Goal: Task Accomplishment & Management: Use online tool/utility

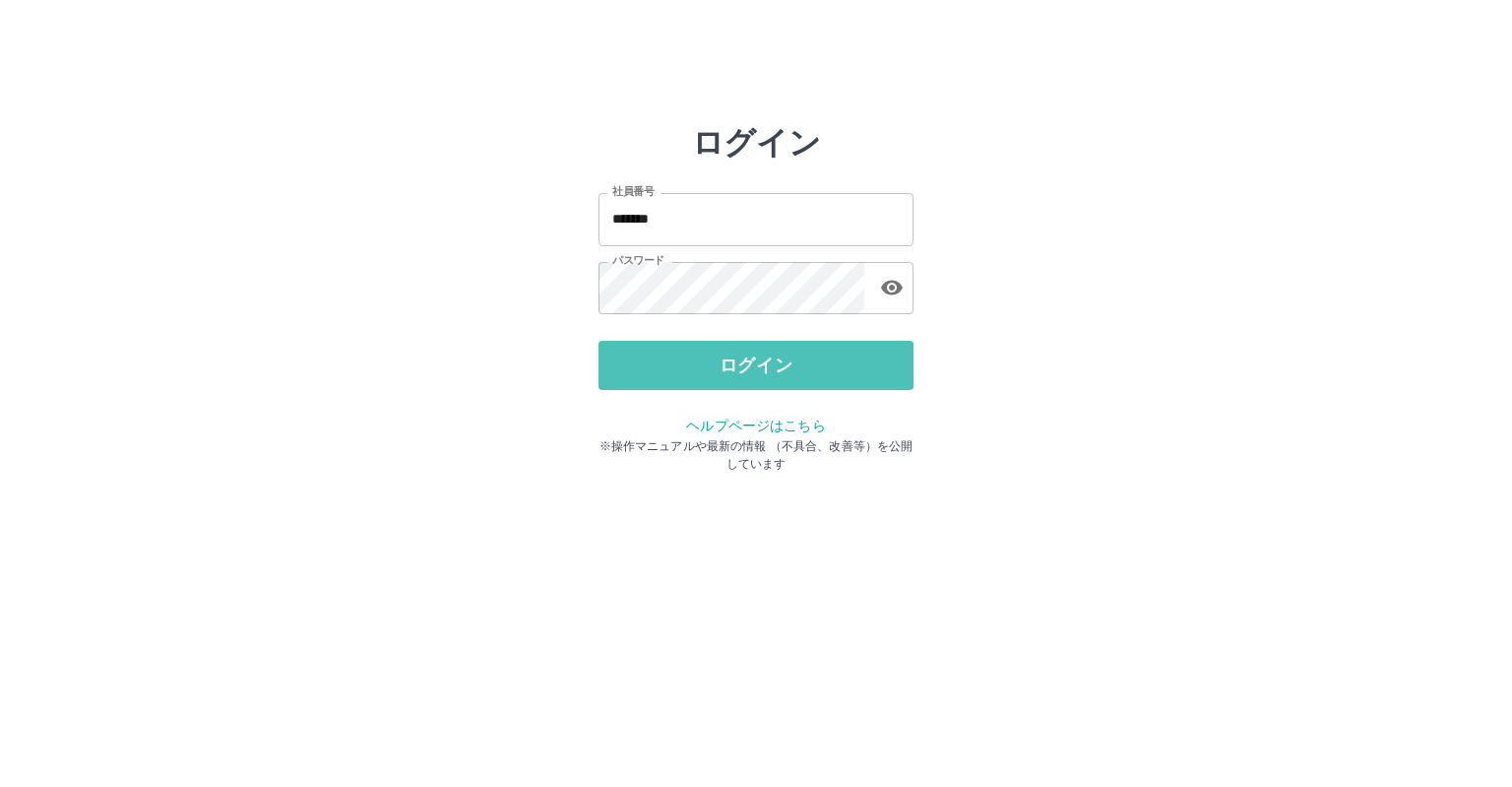
click at [747, 365] on button "ログイン" at bounding box center [756, 366] width 315 height 49
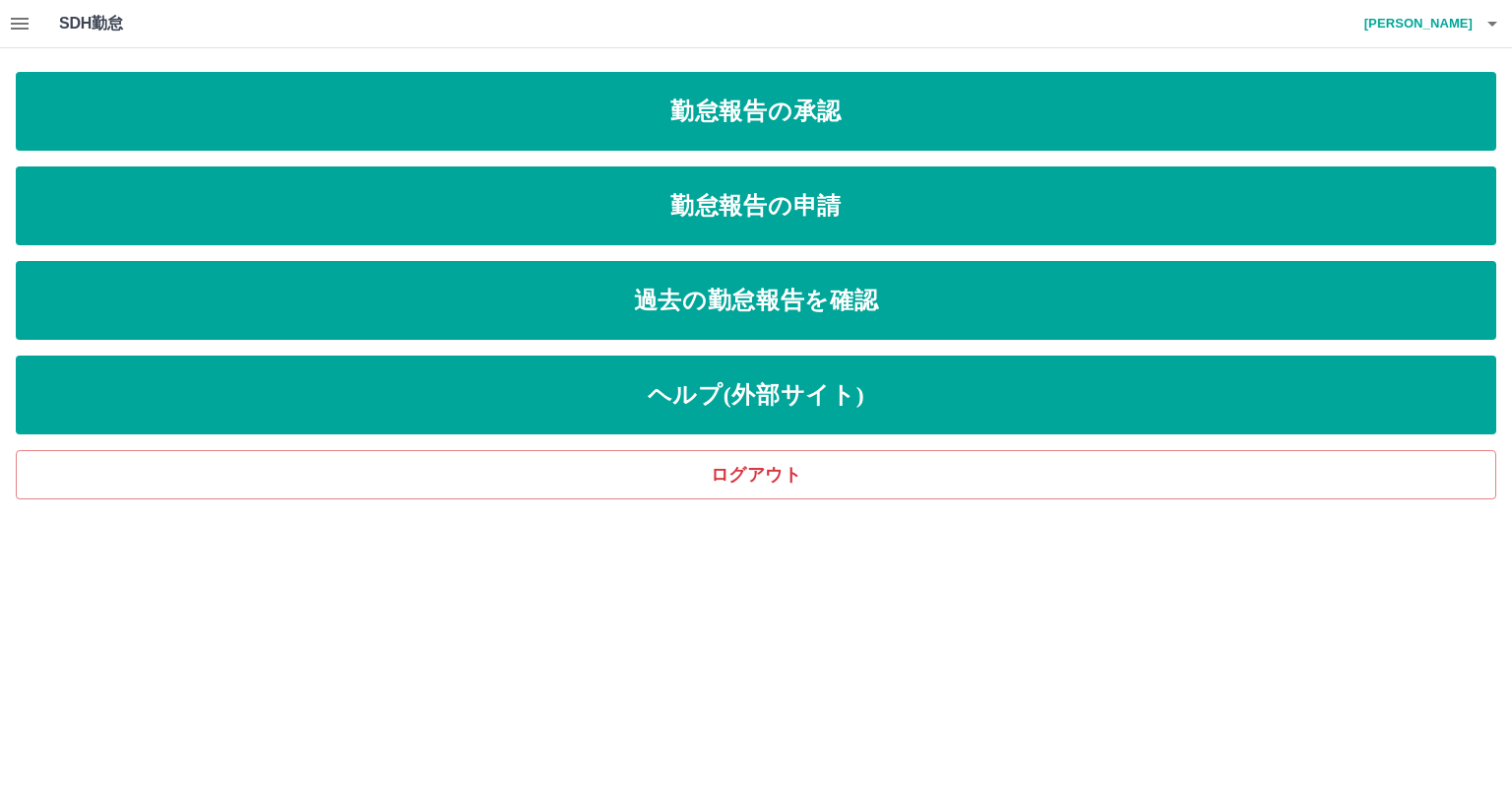
click at [36, 22] on button "button" at bounding box center [20, 24] width 40 height 47
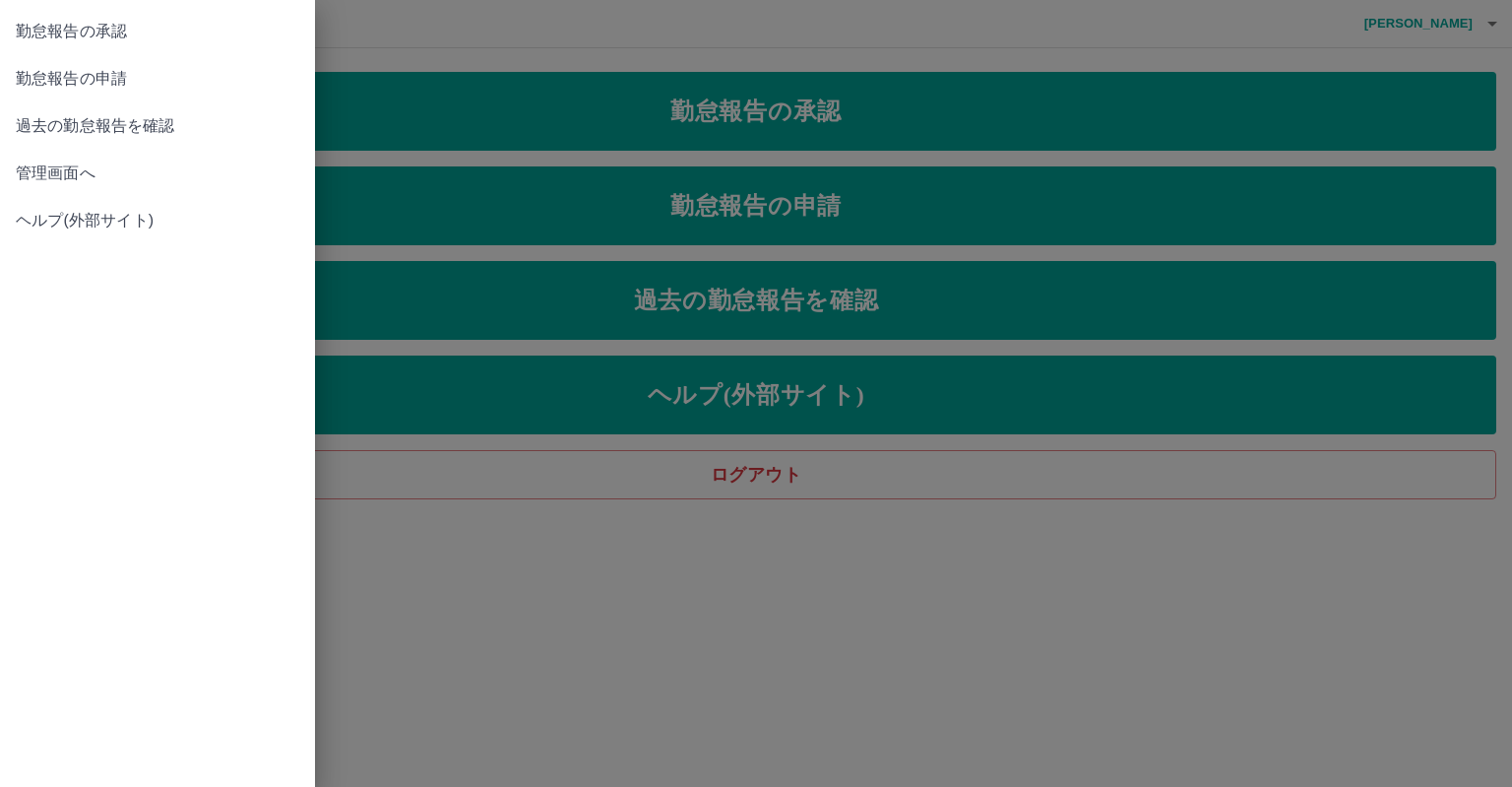
click at [51, 172] on span "管理画面へ" at bounding box center [157, 173] width 284 height 24
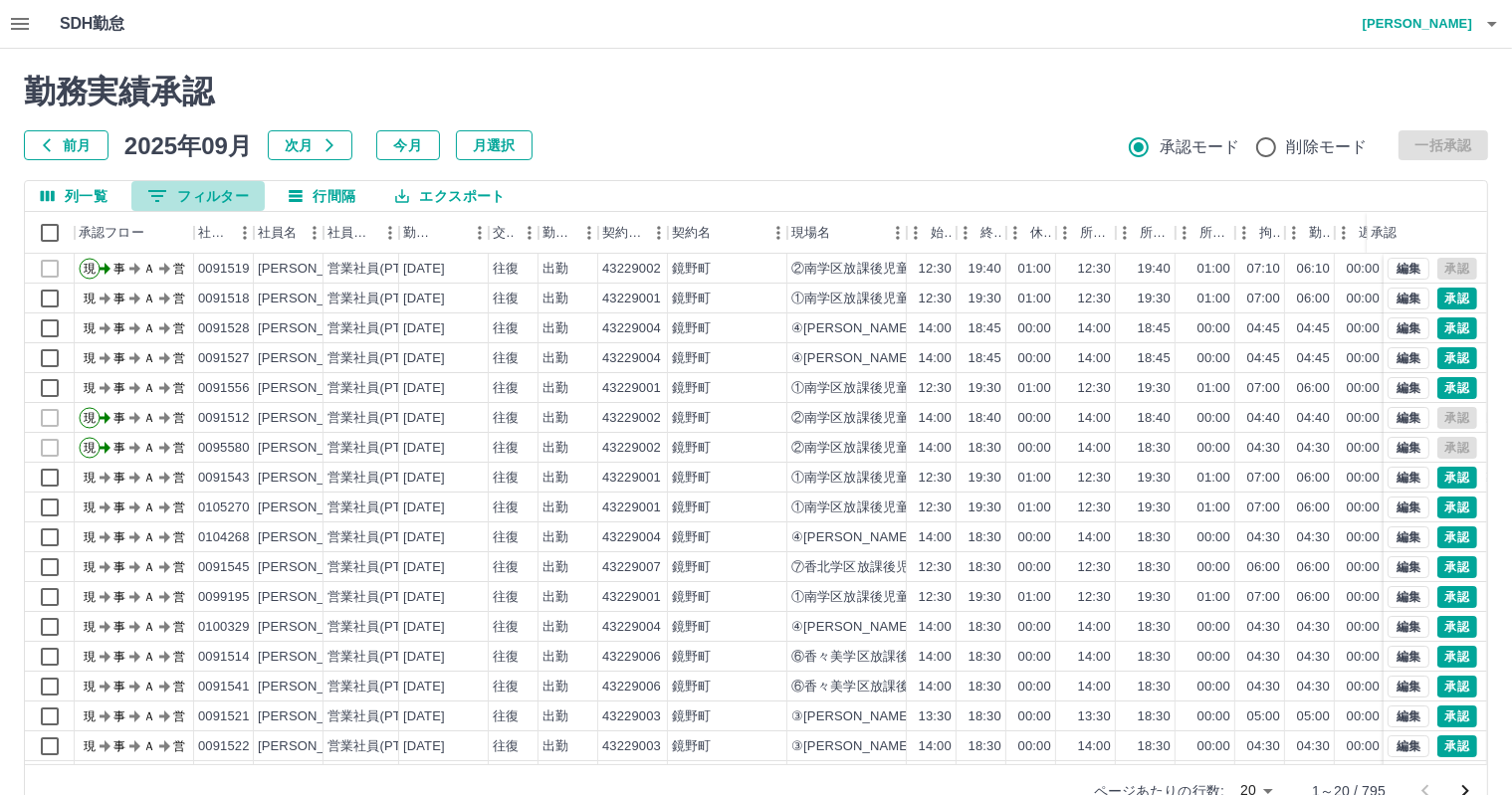
click at [143, 186] on button "0 フィルター" at bounding box center [197, 196] width 133 height 30
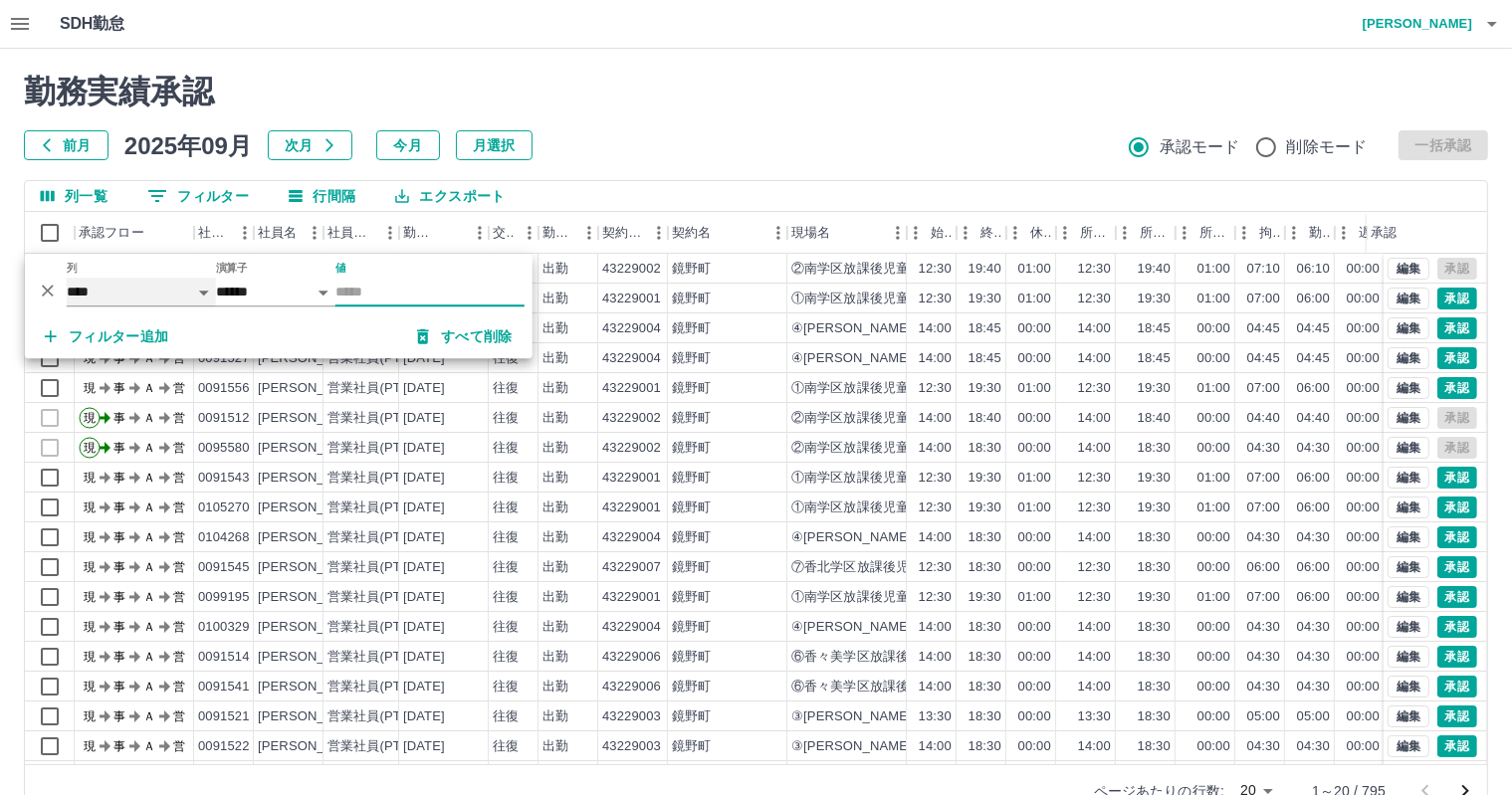
click at [205, 283] on select "**** *** **** *** *** **** ***** *** *** ** ** ** **** **** **** ** ** *** ****…" at bounding box center [141, 292] width 149 height 29
click at [67, 278] on select "**** *** **** *** *** **** ***** *** *** ** ** ** **** **** **** ** ** *** ****…" at bounding box center [141, 292] width 149 height 29
select select "**********"
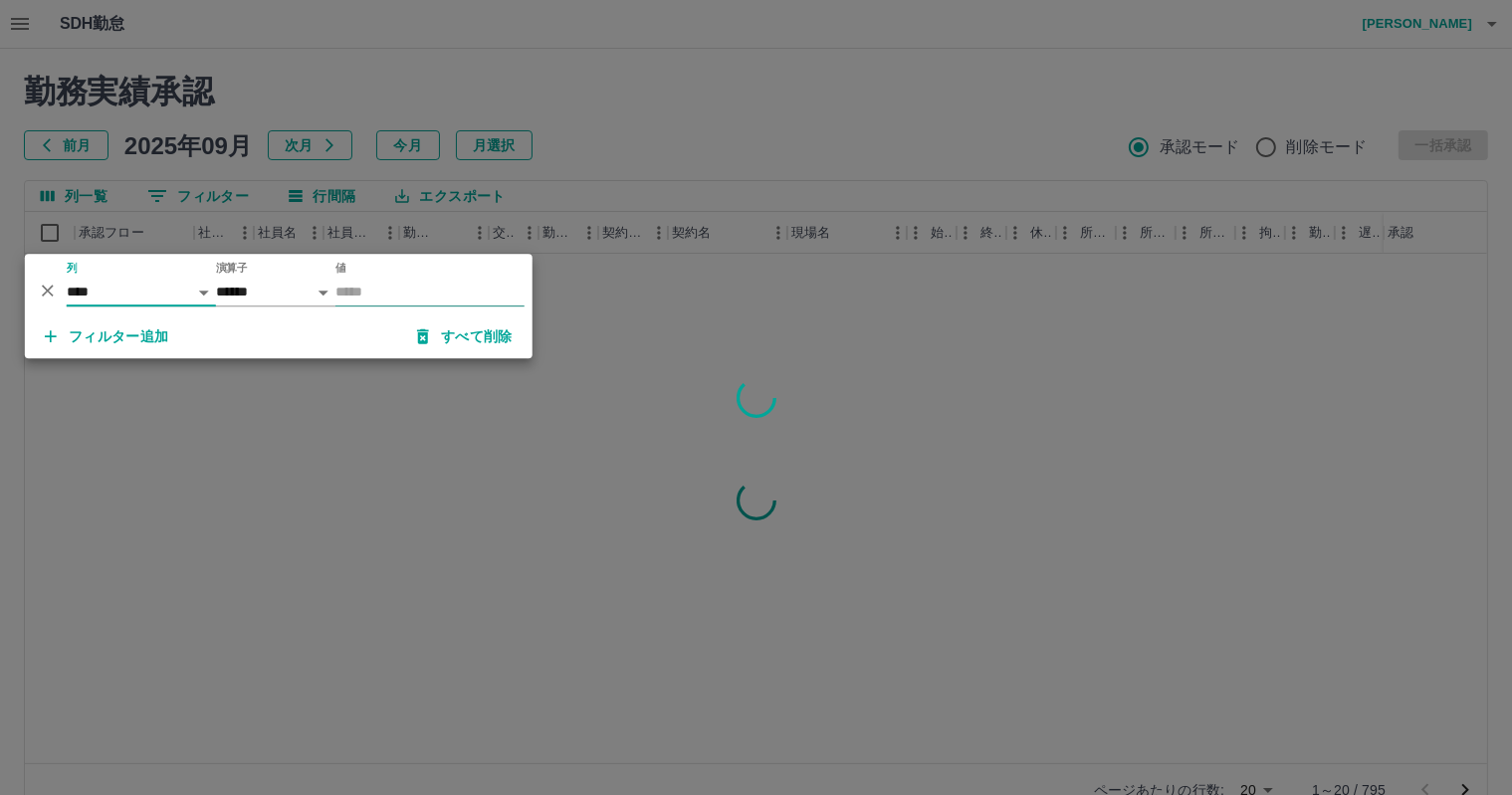
click at [343, 285] on input "値" at bounding box center [430, 292] width 189 height 29
type input "********"
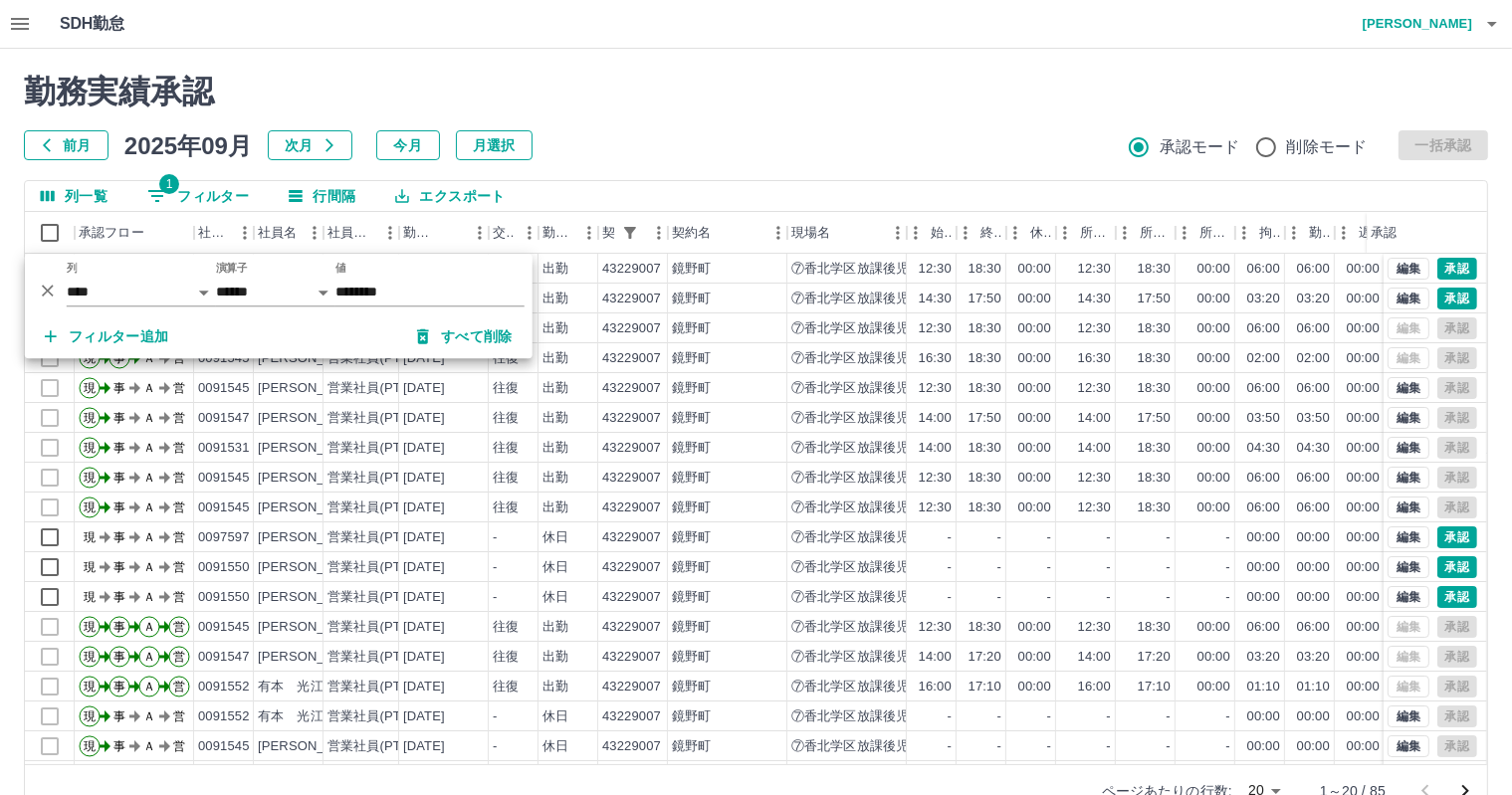
click at [867, 111] on div "勤務実績承認 前月 2025年09月 次月 今月 月選択 承認モード 削除モード 一括承認" at bounding box center [756, 117] width 1464 height 88
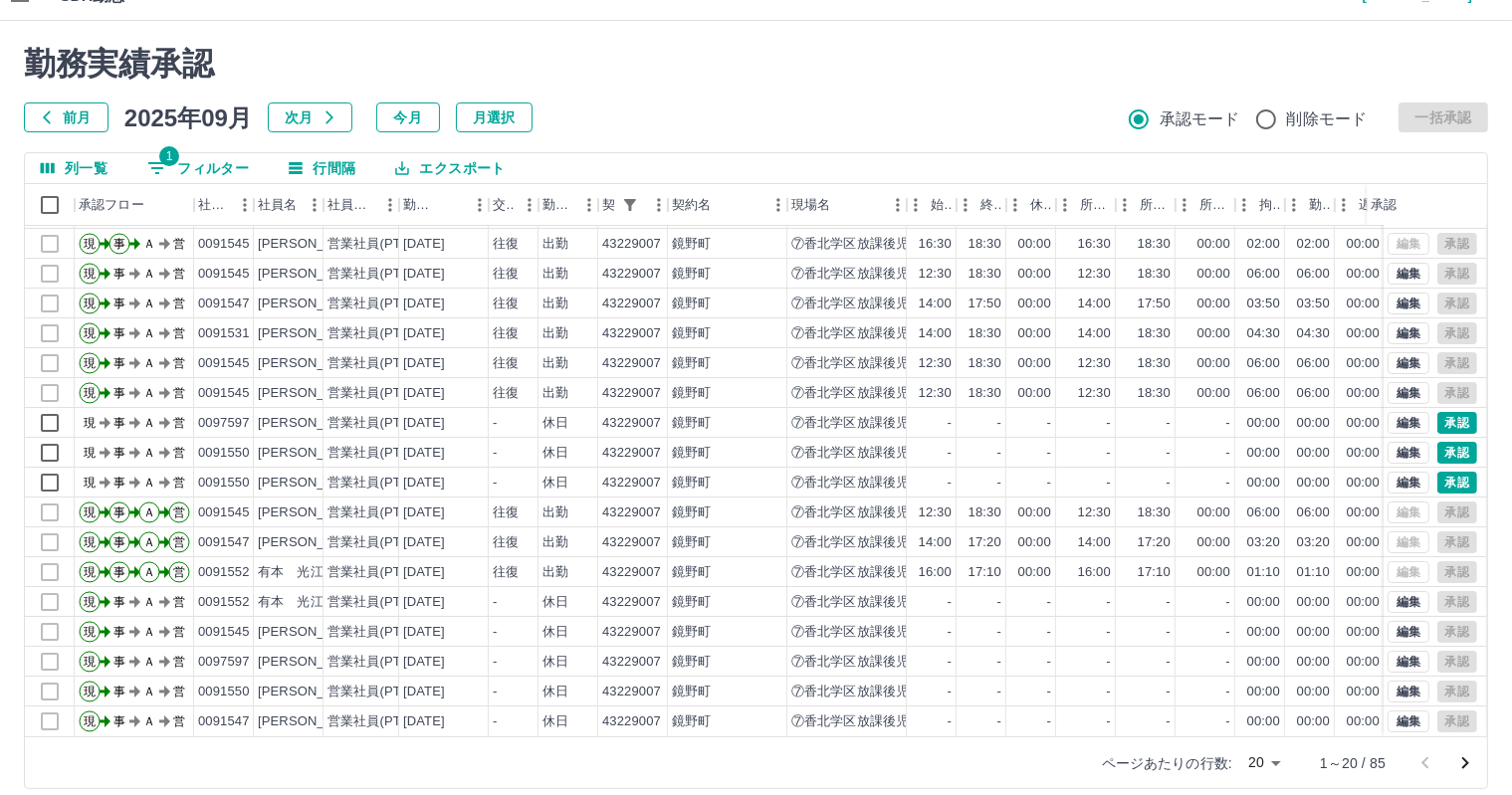
scroll to position [46, 0]
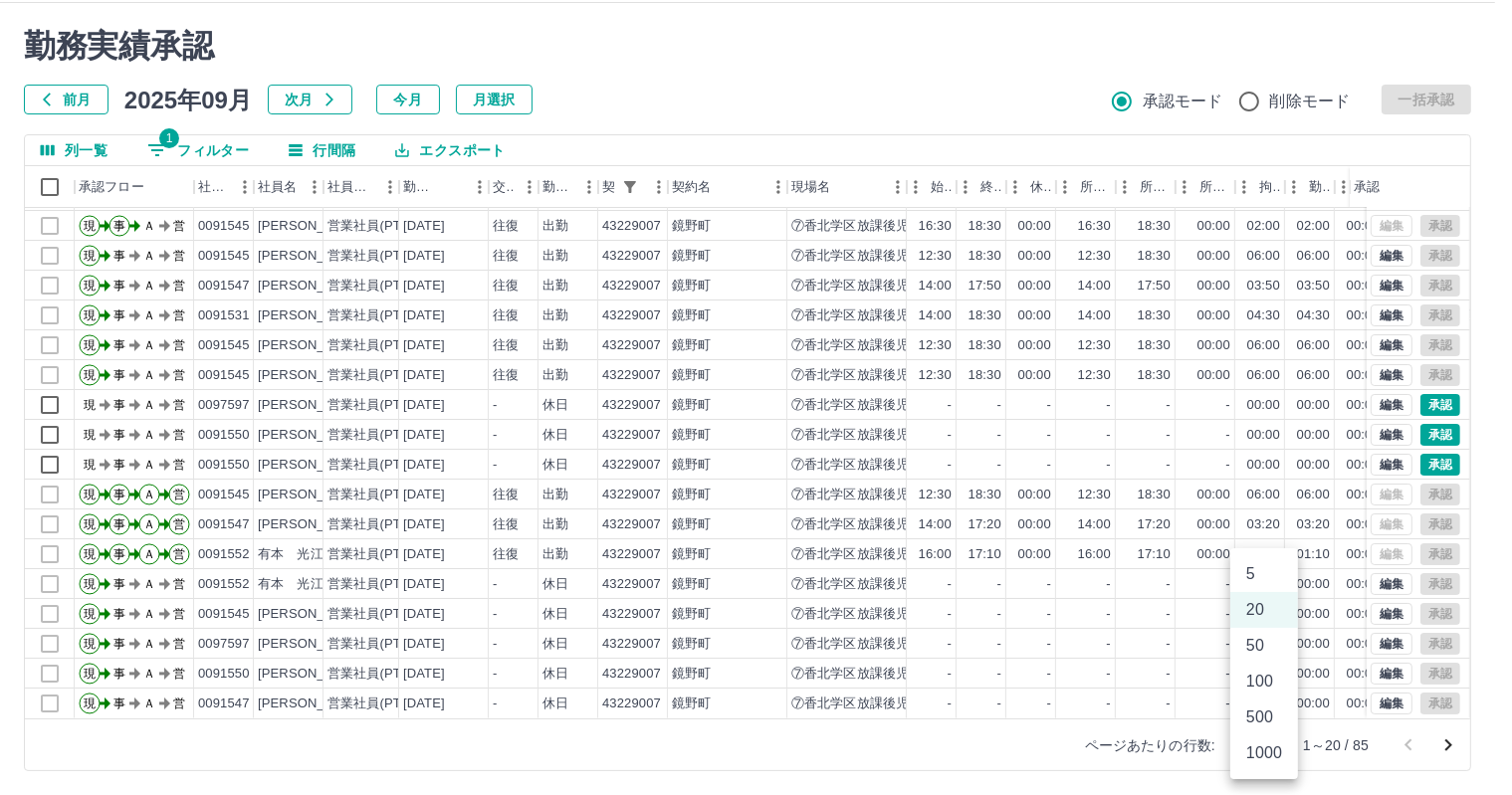
click at [1277, 751] on body "SDH勤怠 三村　容子 勤務実績承認 前月 2025年09月 次月 今月 月選択 承認モード 削除モード 一括承認 列一覧 1 フィルター 行間隔 エクスポー…" at bounding box center [756, 374] width 1512 height 840
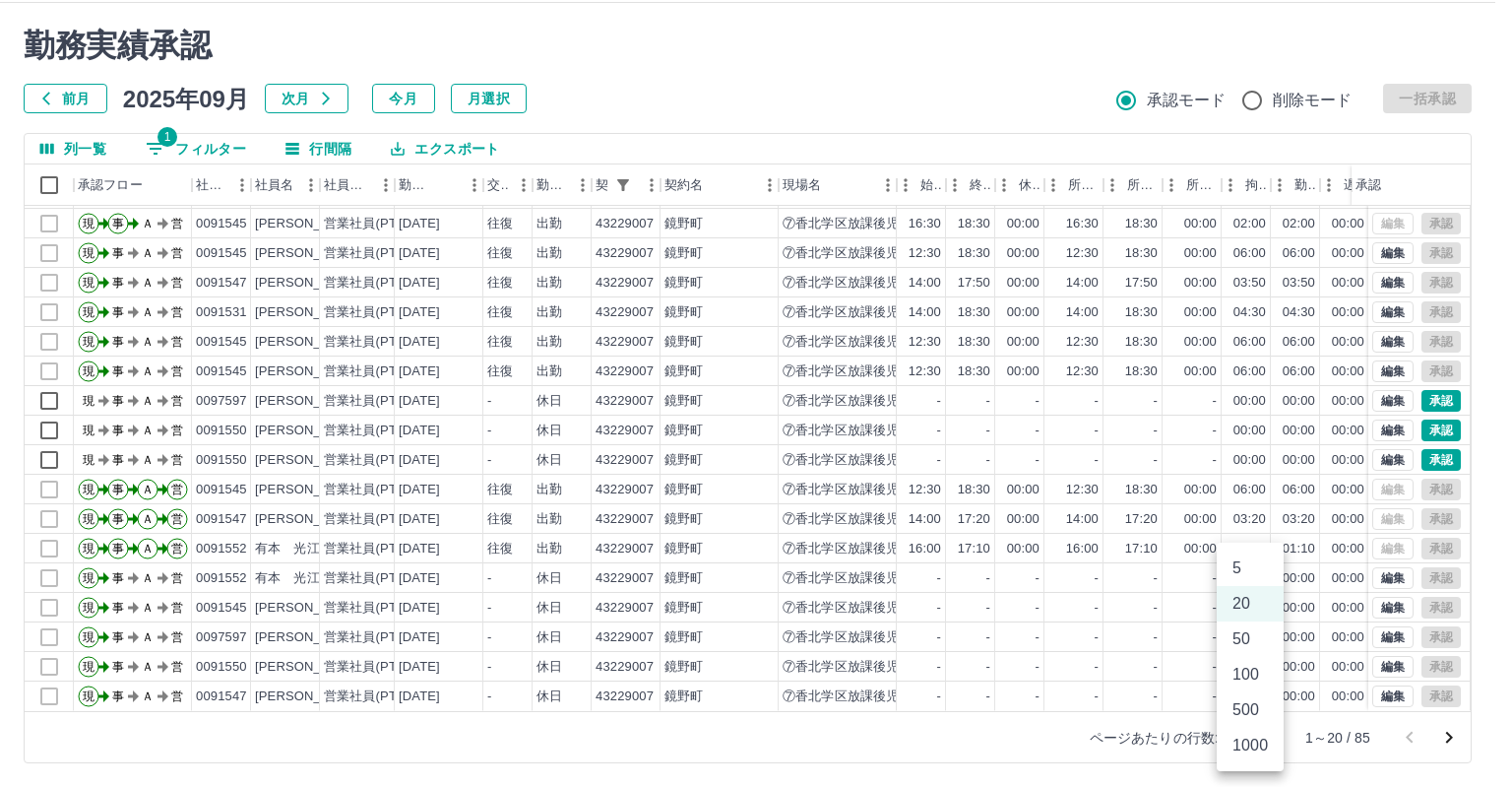
click at [1255, 748] on li "1000" at bounding box center [1251, 745] width 67 height 36
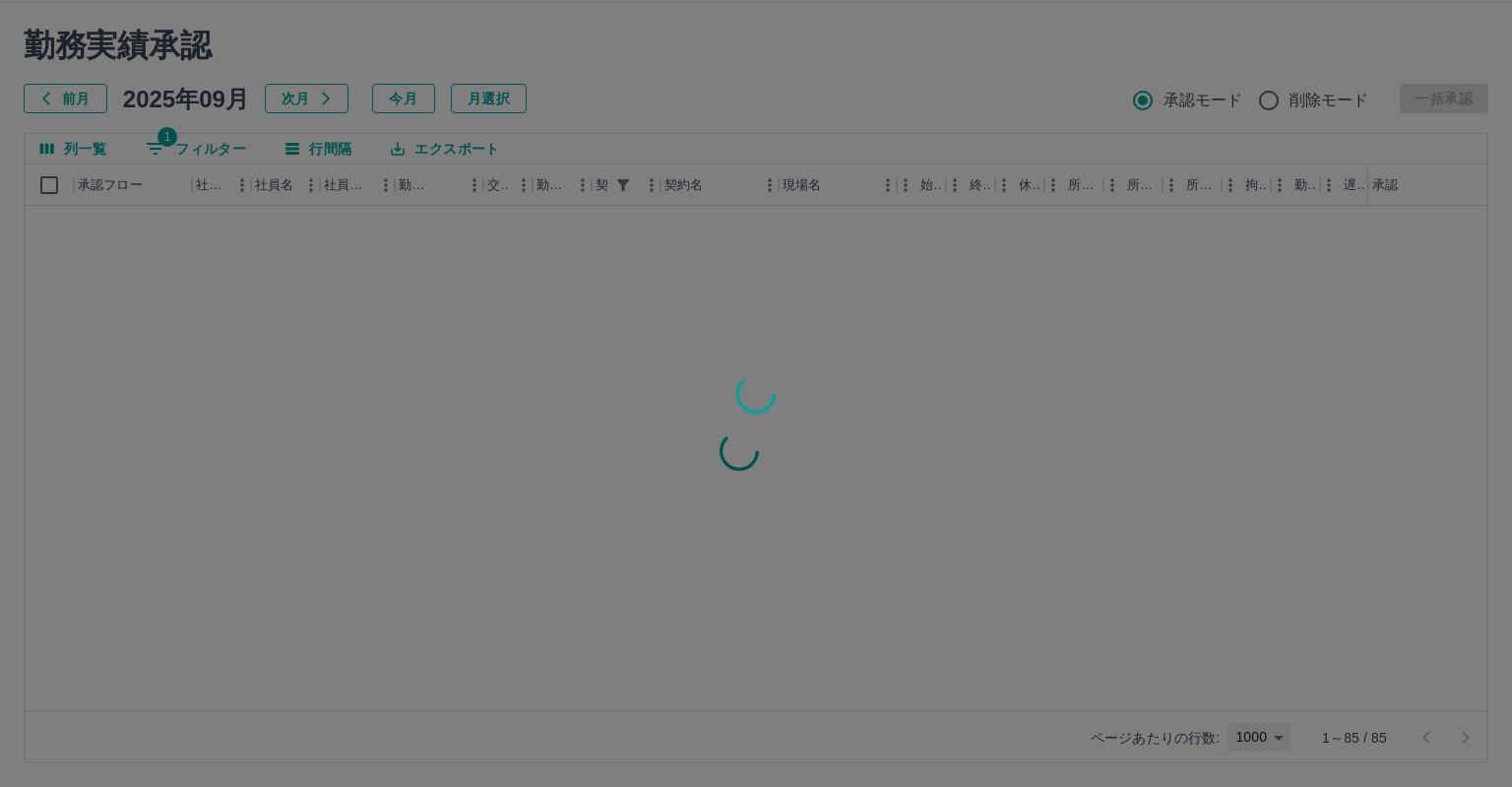
type input "****"
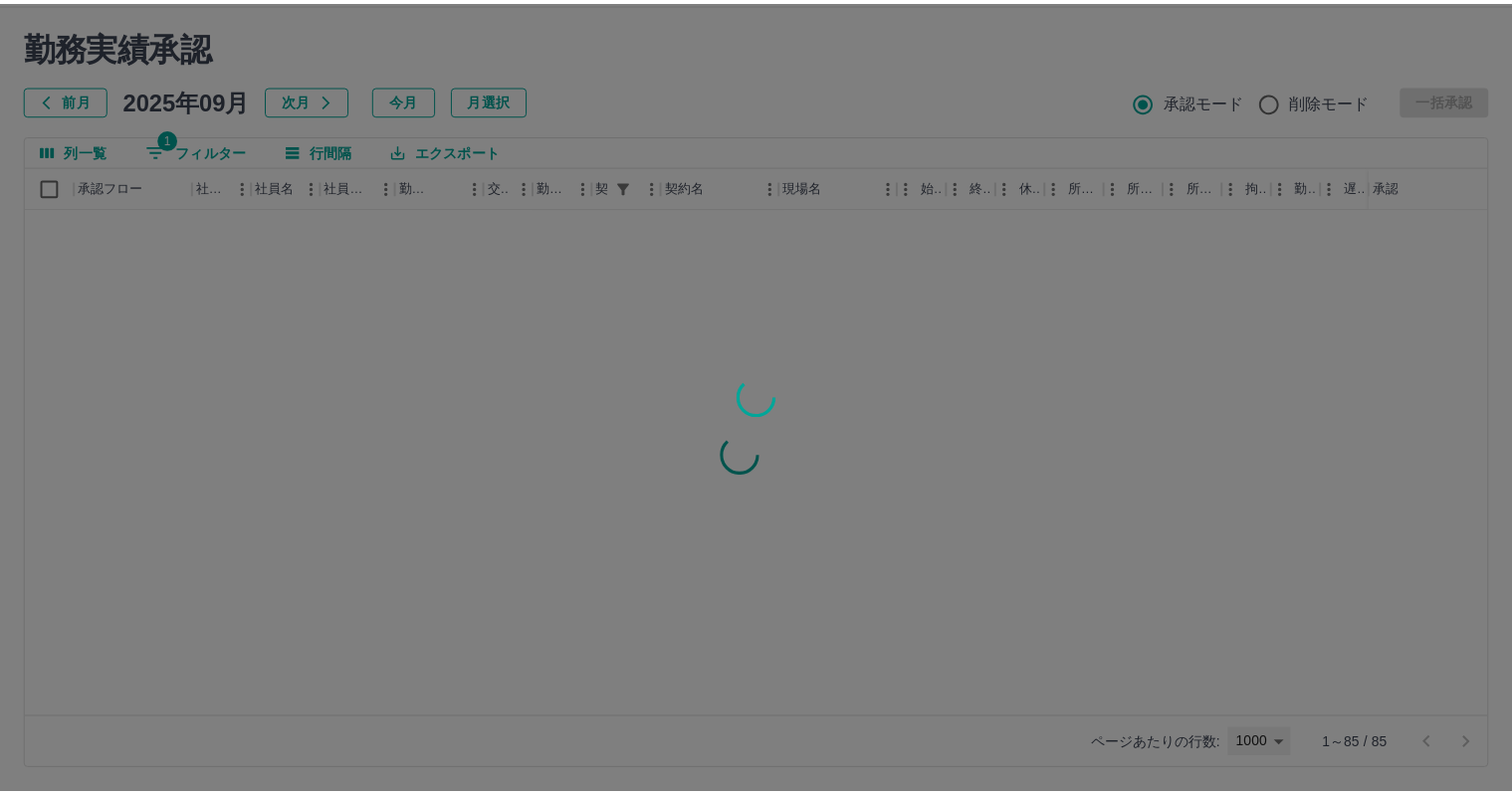
scroll to position [0, 0]
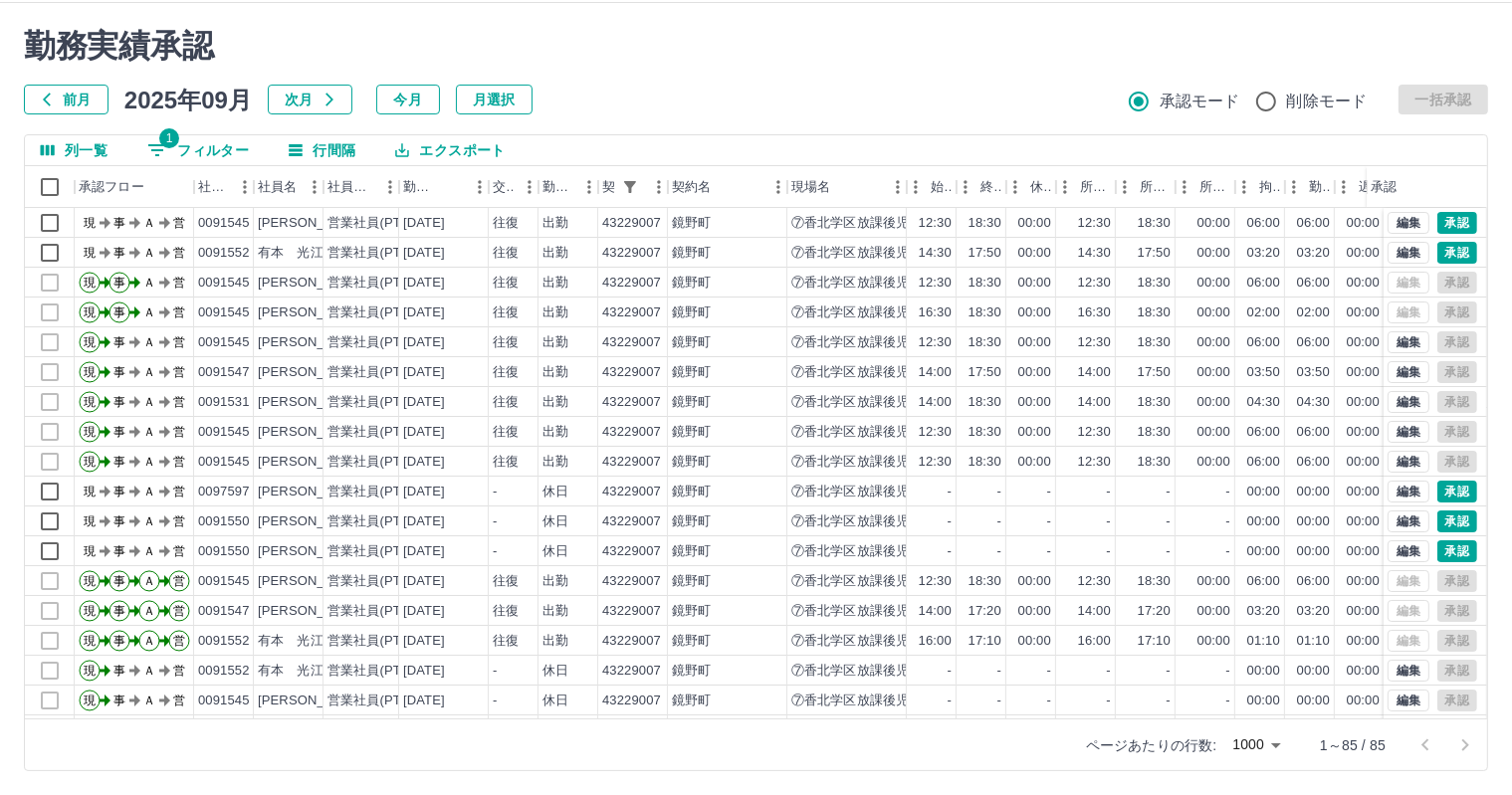
drag, startPoint x: 1488, startPoint y: 292, endPoint x: 1489, endPoint y: 389, distance: 97.0
click at [1489, 389] on div "勤務実績承認 前月 2025年09月 次月 今月 月選択 承認モード 削除モード 一括承認 列一覧 1 フィルター 行間隔 エクスポート 承認フロー 社員番号…" at bounding box center [756, 398] width 1512 height 792
drag, startPoint x: 1487, startPoint y: 286, endPoint x: 1485, endPoint y: 311, distance: 25.1
click at [1485, 311] on div "列一覧 1 フィルター 行間隔 エクスポート 承認フロー 社員番号 社員名 社員区分 勤務日 交通費 勤務区分 契約コード 契約名 現場名 始業 終業 休憩 …" at bounding box center [756, 451] width 1464 height 636
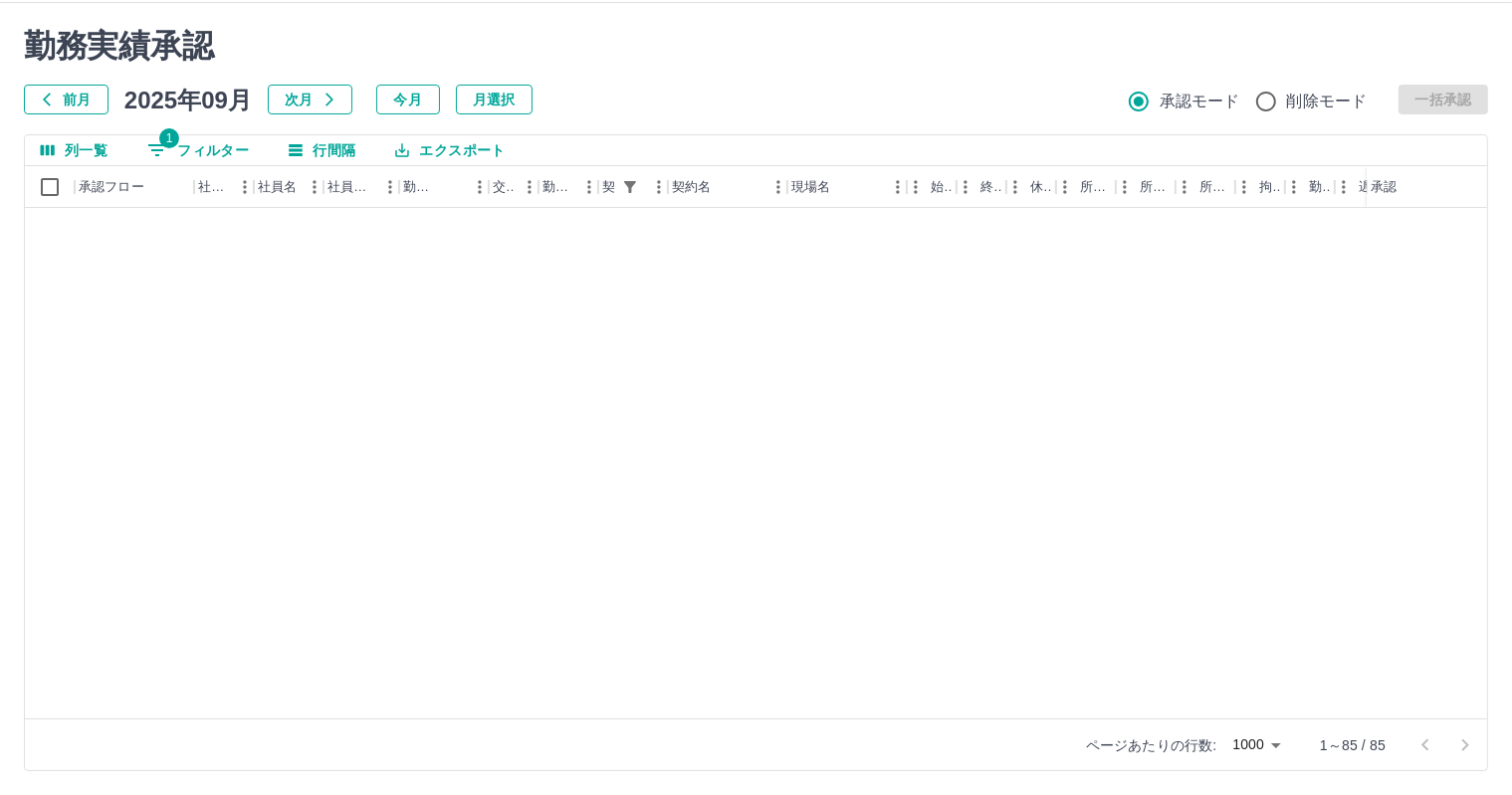
scroll to position [924, 0]
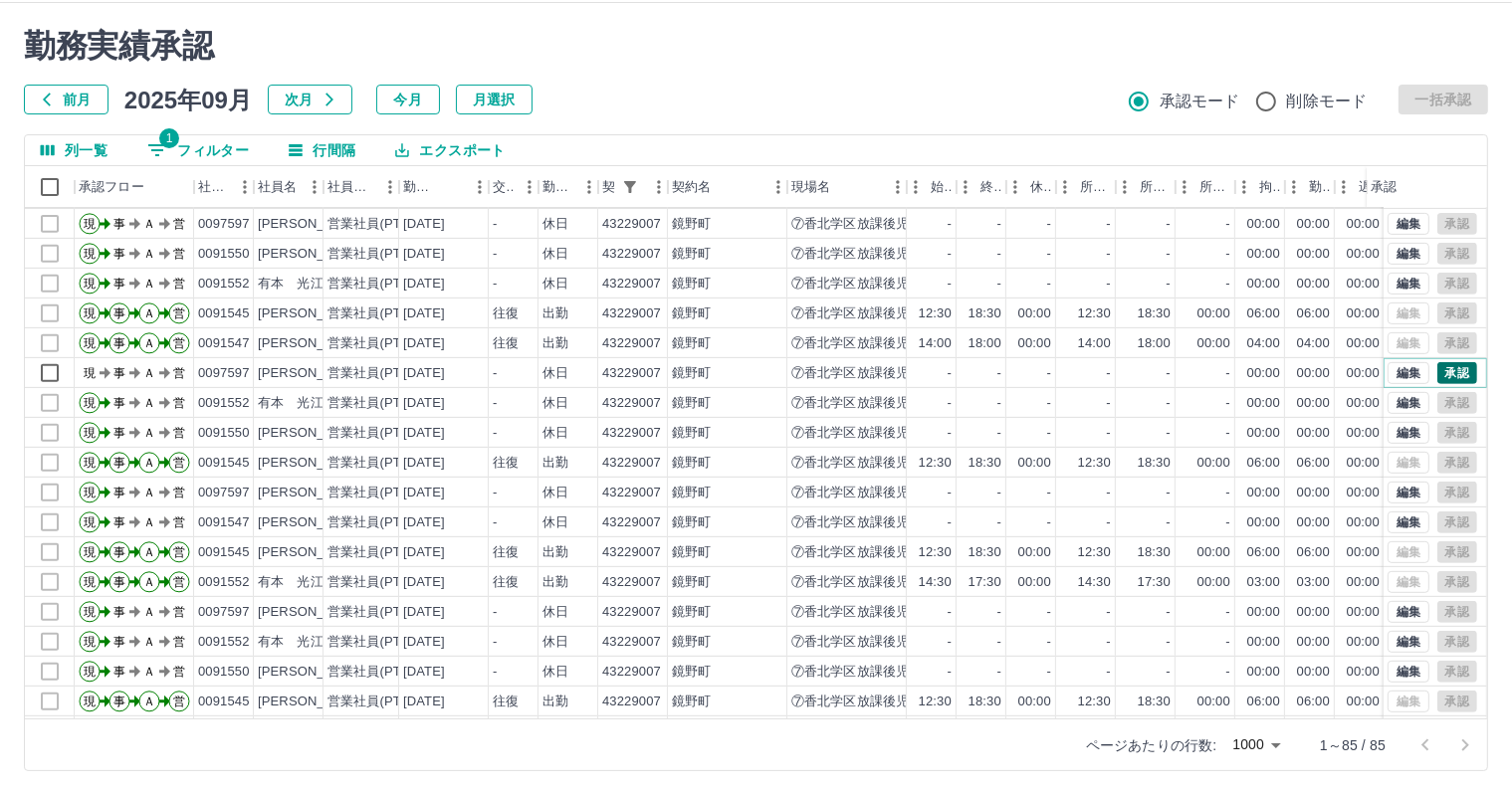
click at [1442, 369] on button "承認" at bounding box center [1457, 373] width 40 height 22
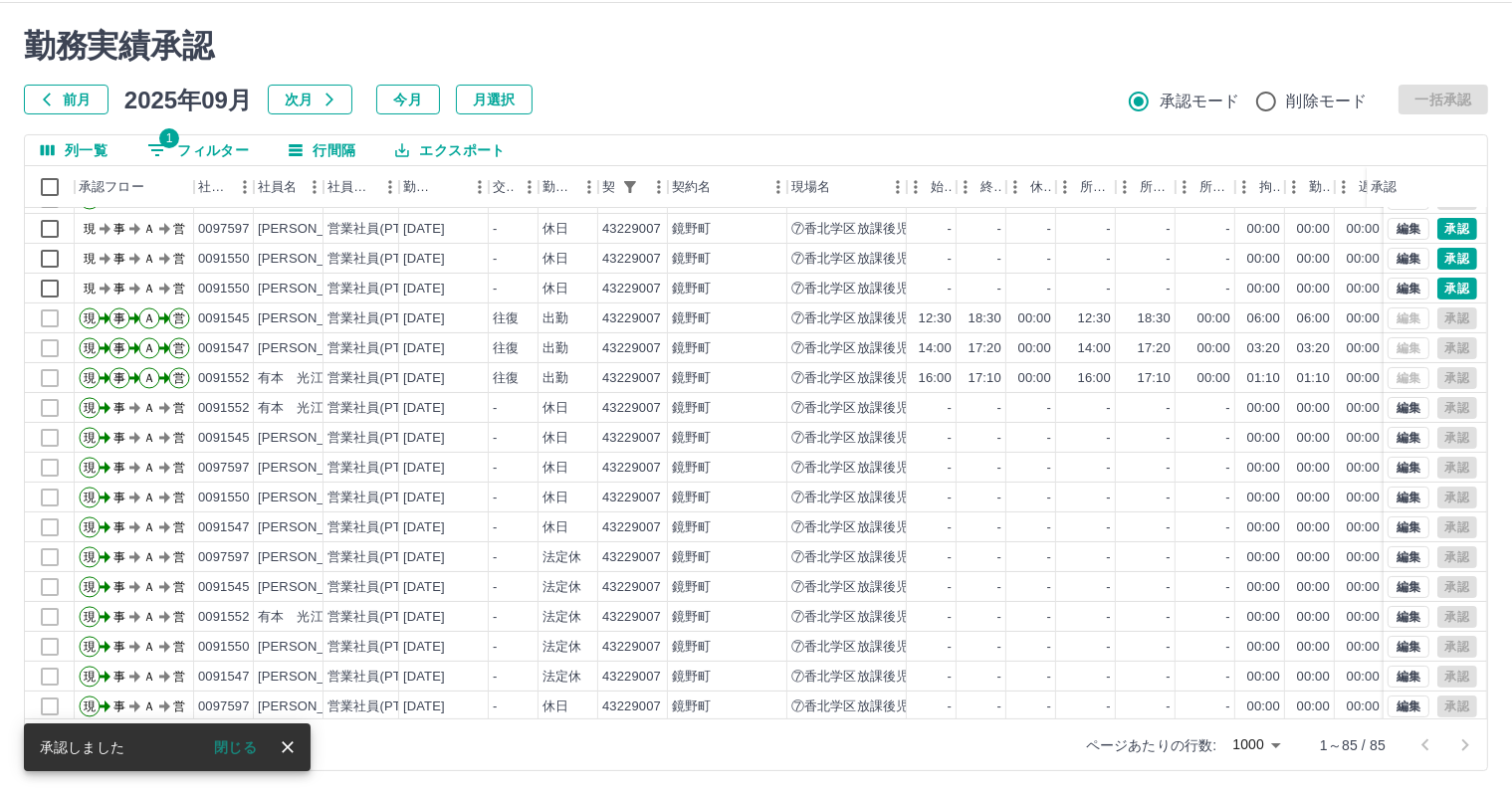
scroll to position [246, 0]
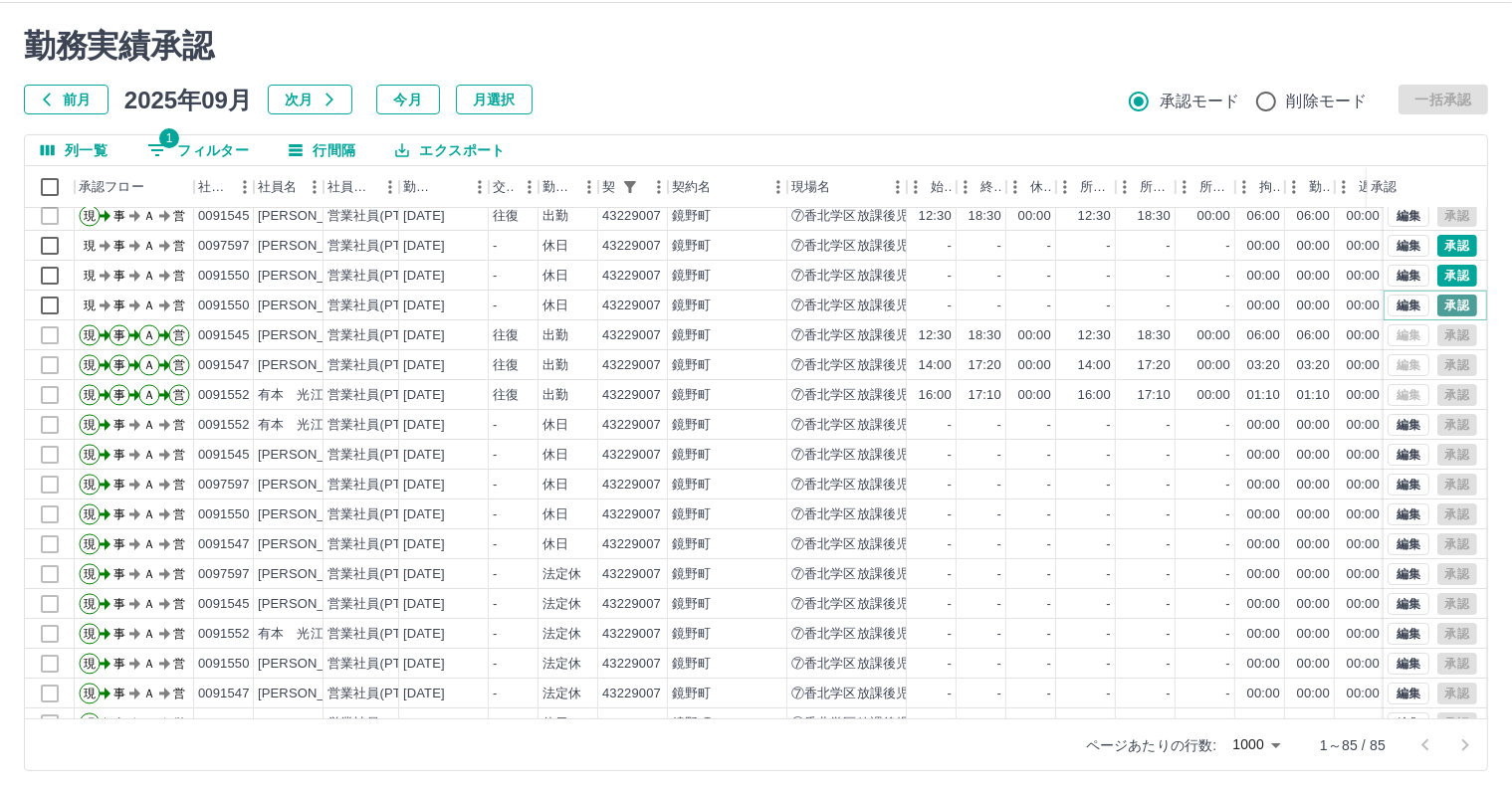
click at [1441, 303] on button "承認" at bounding box center [1457, 306] width 40 height 22
click at [1441, 278] on button "承認" at bounding box center [1457, 276] width 40 height 22
click at [1439, 250] on button "承認" at bounding box center [1457, 246] width 40 height 22
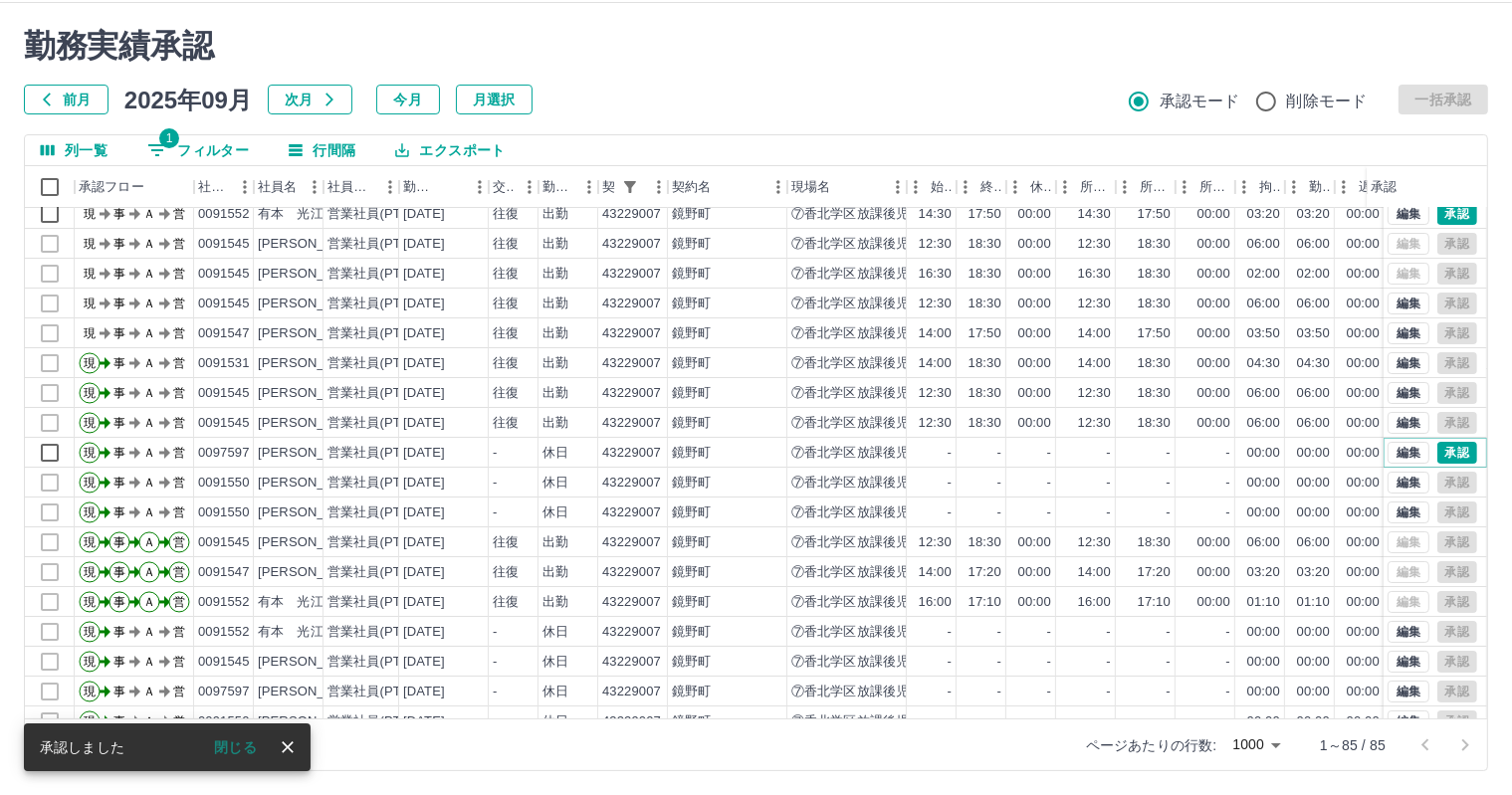
scroll to position [0, 0]
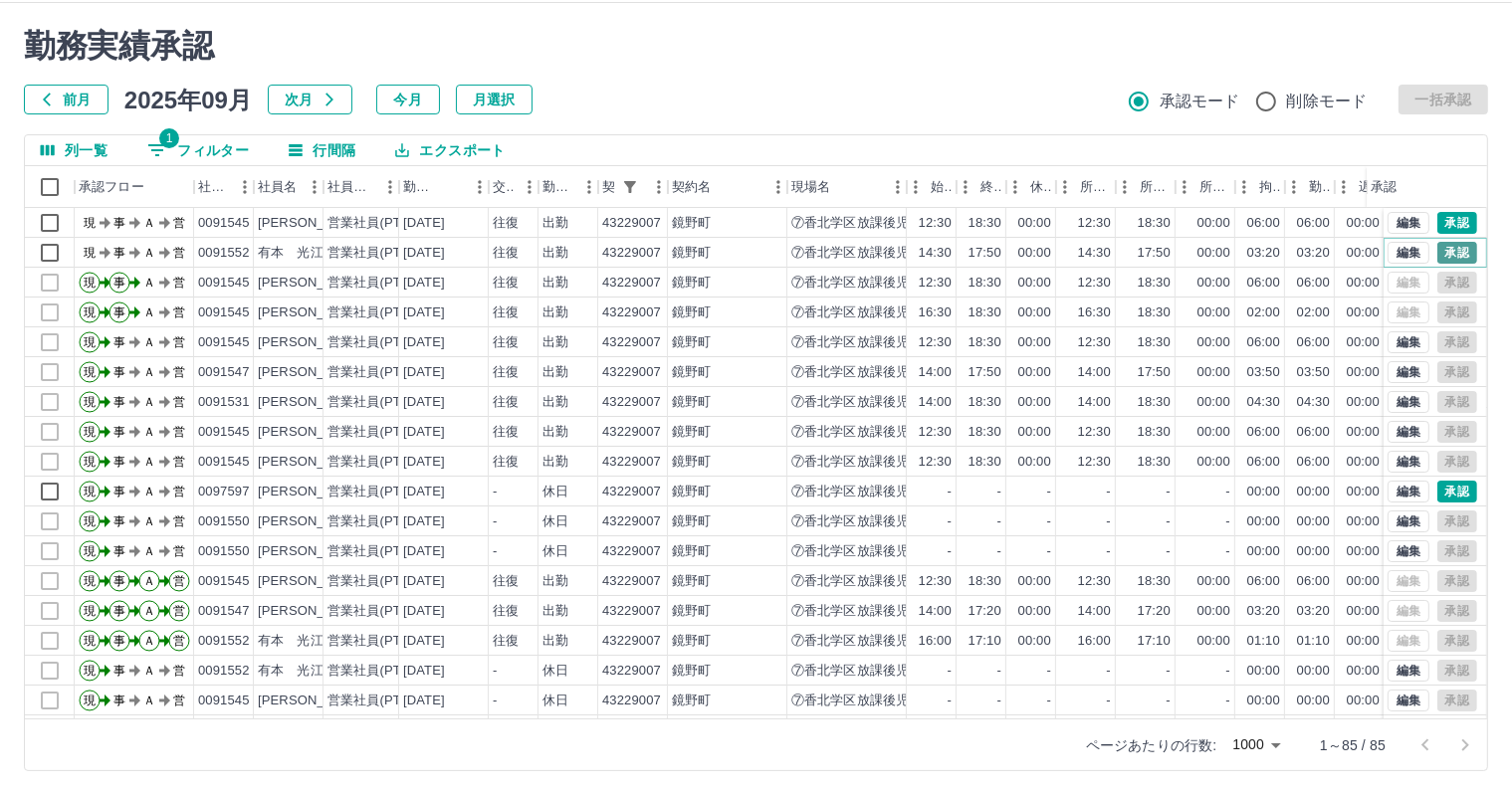
click at [1456, 251] on button "承認" at bounding box center [1457, 253] width 40 height 22
click at [1439, 231] on button "承認" at bounding box center [1457, 223] width 40 height 22
